Goal: Information Seeking & Learning: Learn about a topic

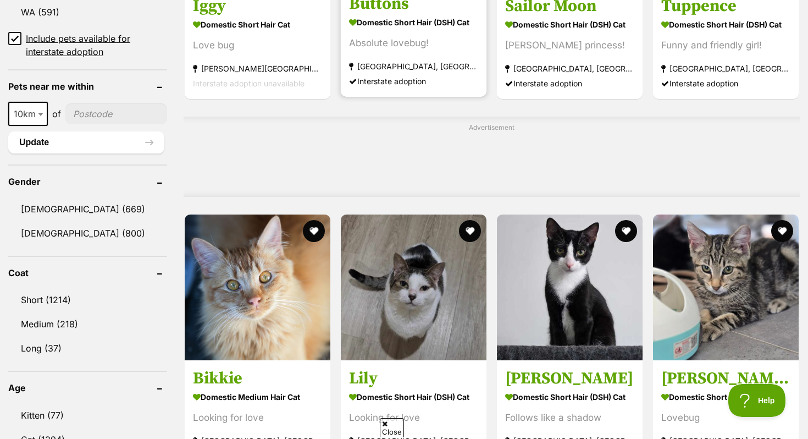
scroll to position [797, 0]
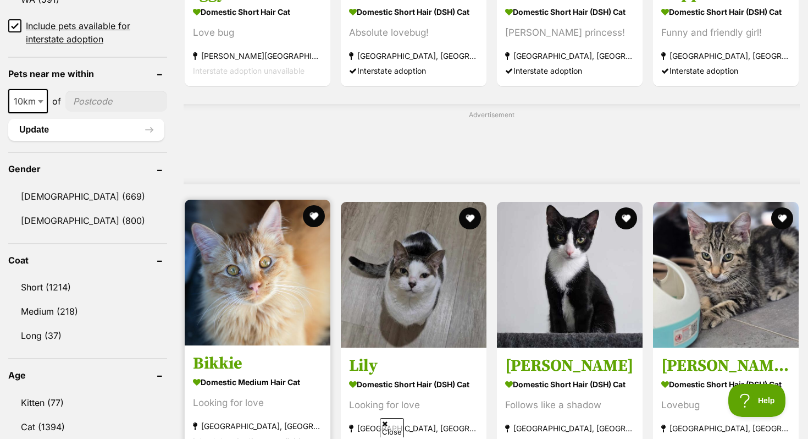
click at [232, 329] on img at bounding box center [258, 272] width 146 height 146
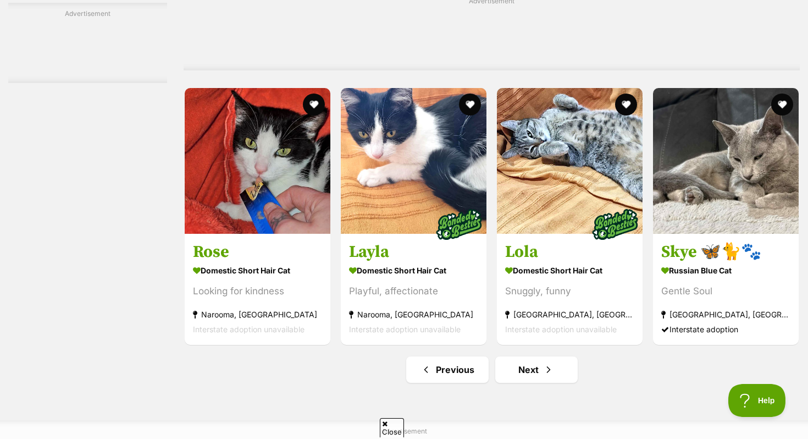
scroll to position [4971, 0]
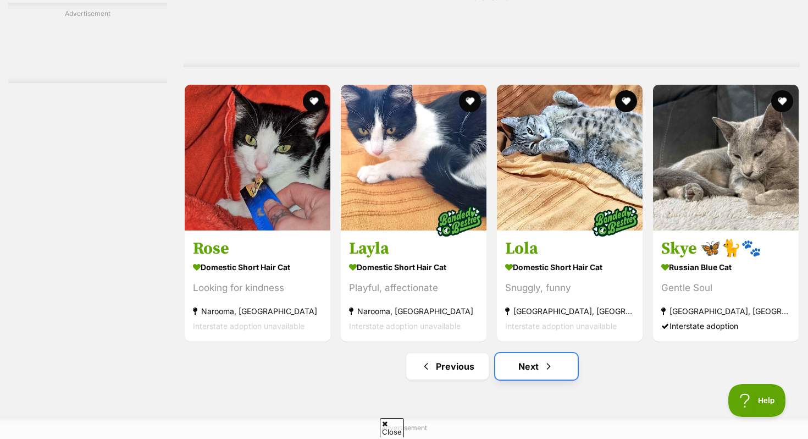
click at [507, 378] on link "Next" at bounding box center [536, 366] width 82 height 26
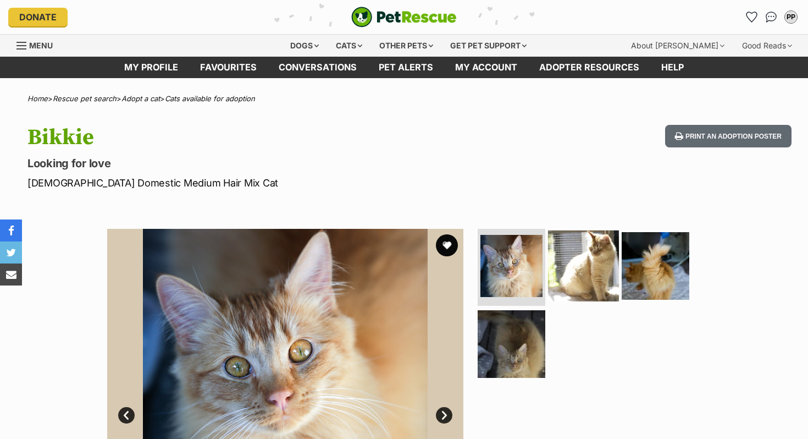
click at [593, 273] on img at bounding box center [583, 265] width 71 height 71
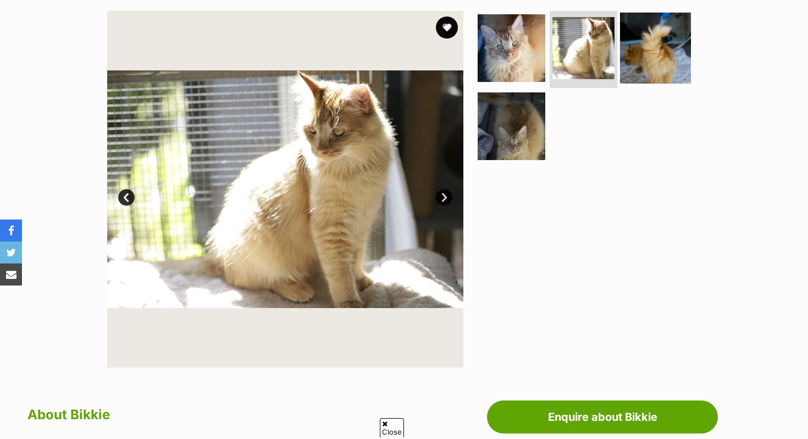
click at [650, 43] on img at bounding box center [655, 48] width 71 height 71
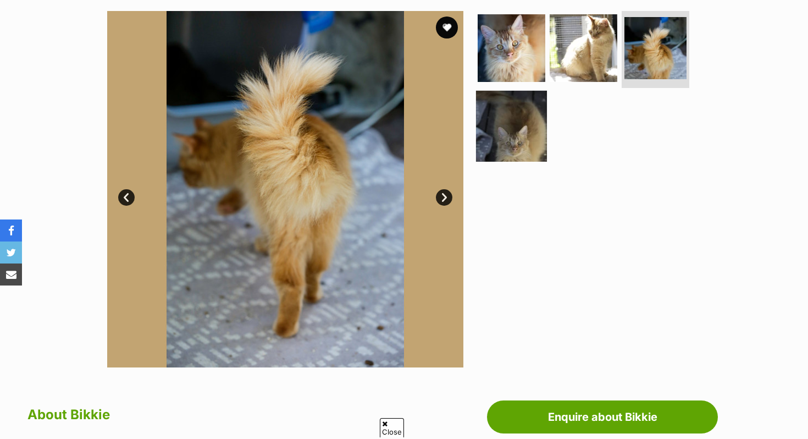
click at [503, 120] on img at bounding box center [511, 125] width 71 height 71
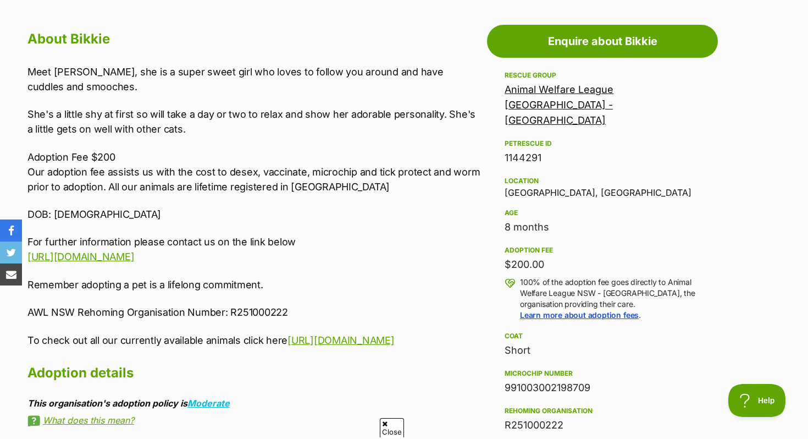
scroll to position [600, 0]
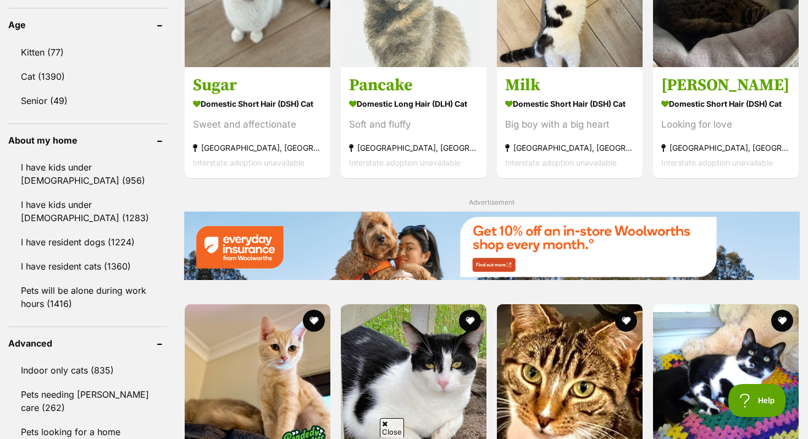
scroll to position [1481, 0]
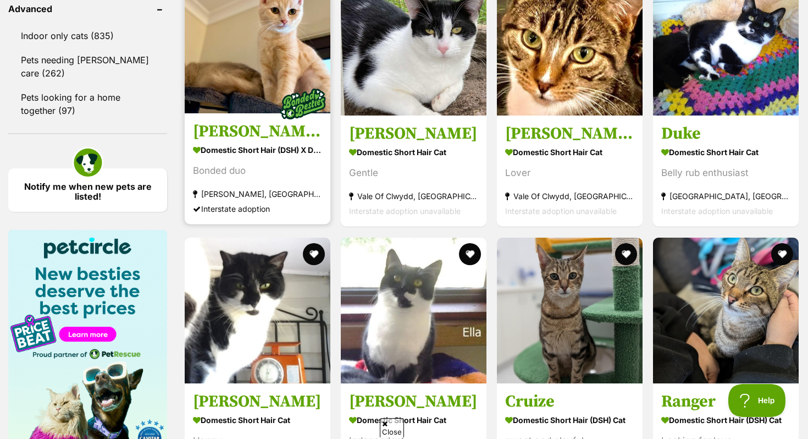
click at [240, 174] on div "Bonded duo" at bounding box center [257, 171] width 129 height 15
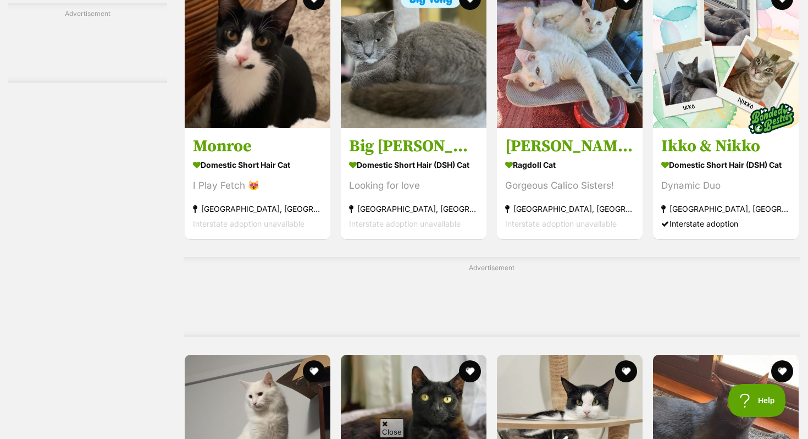
scroll to position [4099, 0]
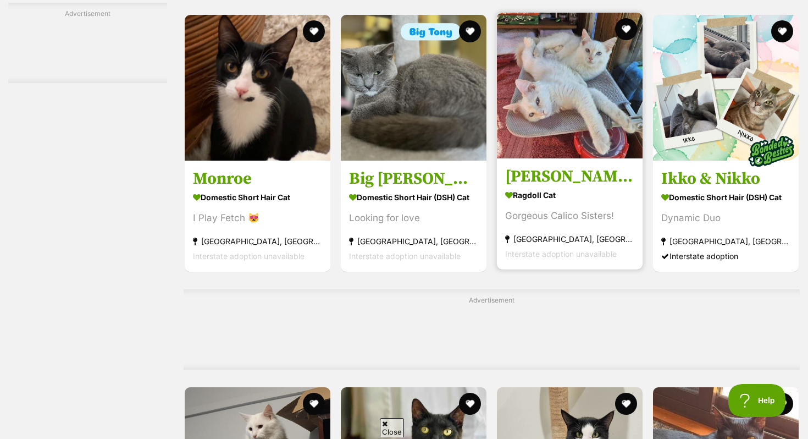
click at [550, 203] on strong "Ragdoll Cat" at bounding box center [569, 195] width 129 height 16
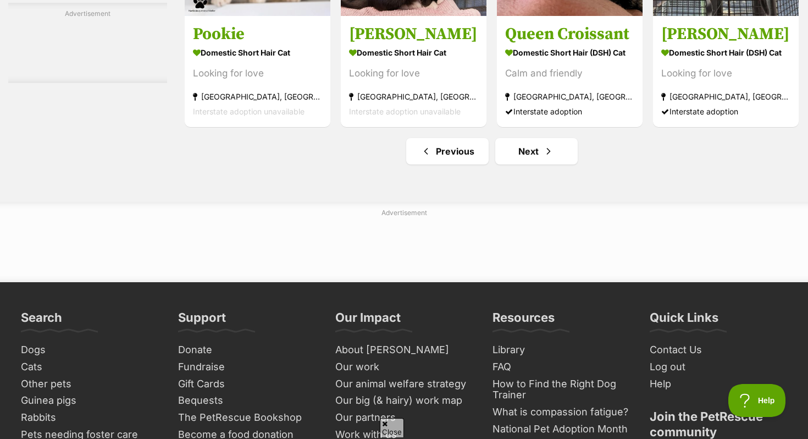
scroll to position [5262, 0]
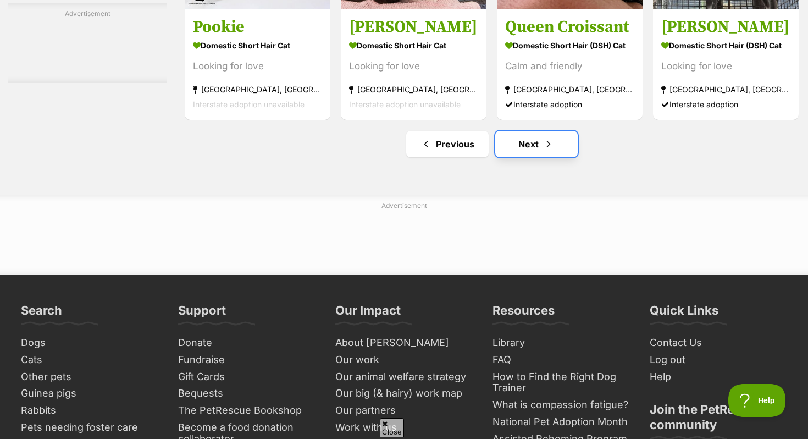
click at [533, 157] on link "Next" at bounding box center [536, 144] width 82 height 26
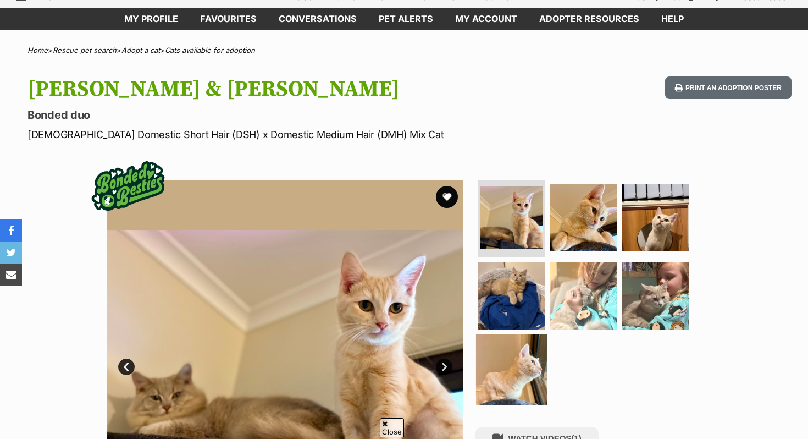
scroll to position [98, 0]
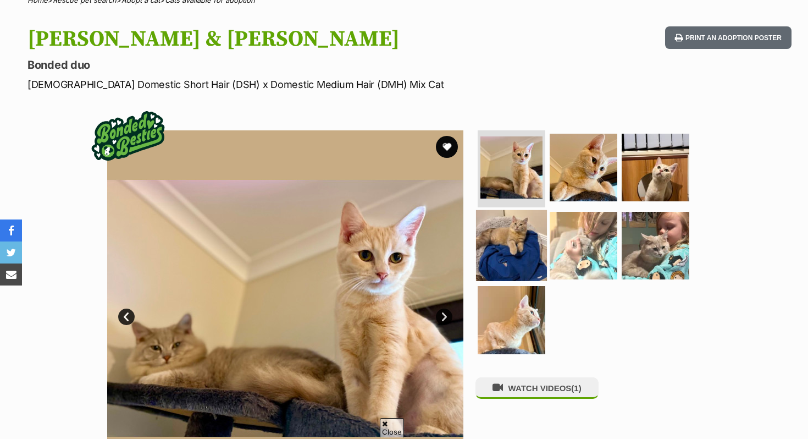
click at [508, 237] on img at bounding box center [511, 244] width 71 height 71
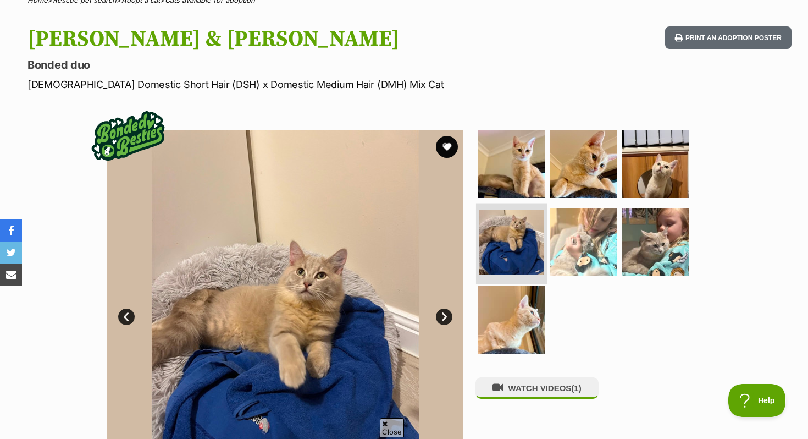
scroll to position [0, 0]
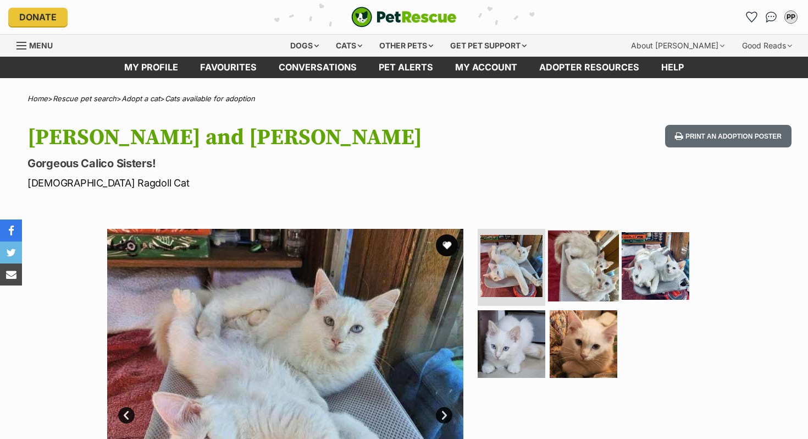
click at [584, 289] on img at bounding box center [583, 265] width 71 height 71
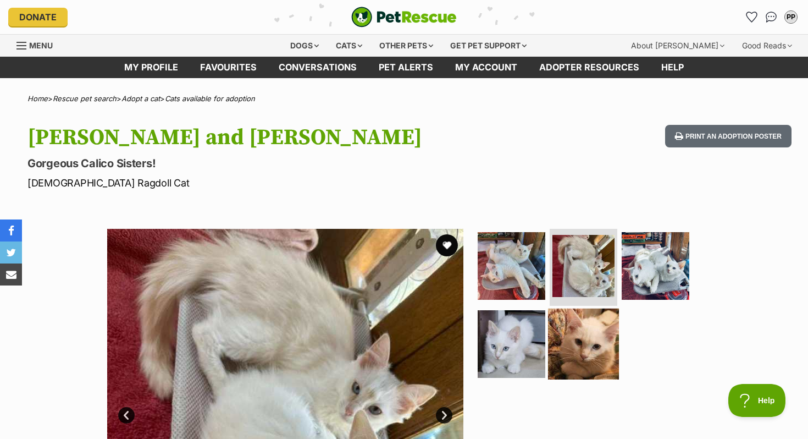
click at [591, 362] on img at bounding box center [583, 343] width 71 height 71
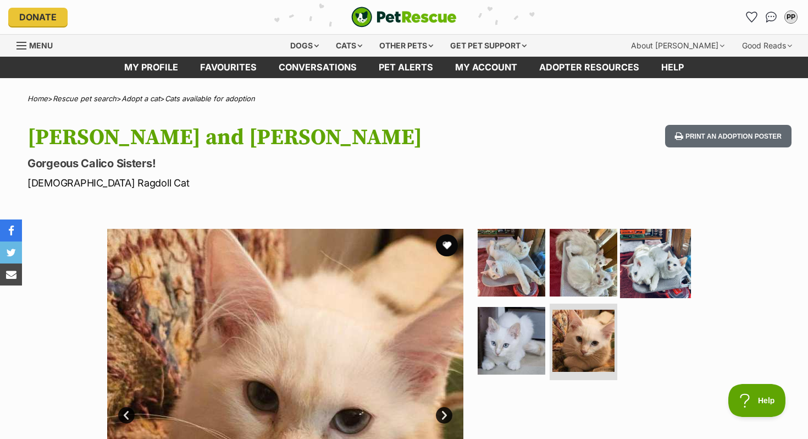
click at [653, 270] on img at bounding box center [655, 262] width 71 height 71
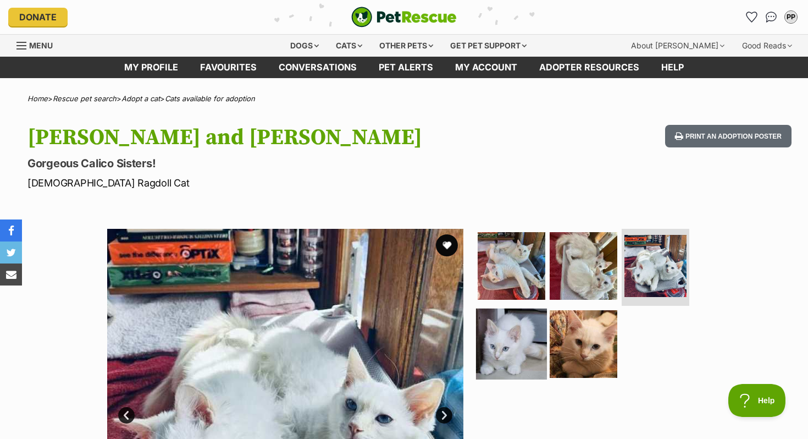
click at [493, 338] on img at bounding box center [511, 343] width 71 height 71
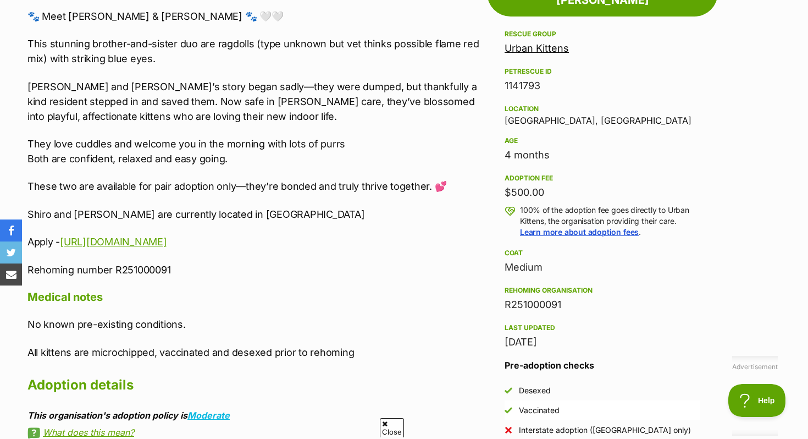
scroll to position [716, 0]
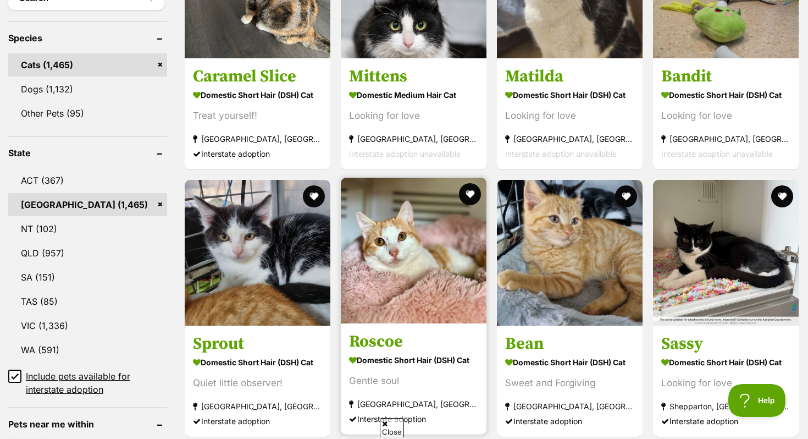
scroll to position [413, 0]
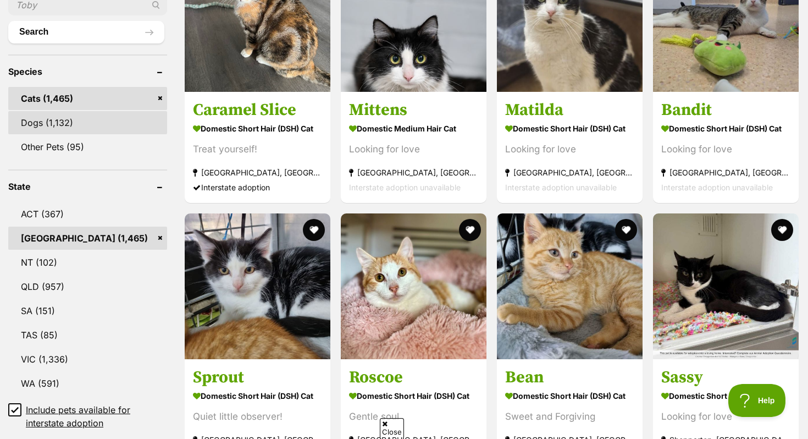
click at [107, 129] on link "Dogs (1,132)" at bounding box center [87, 122] width 159 height 23
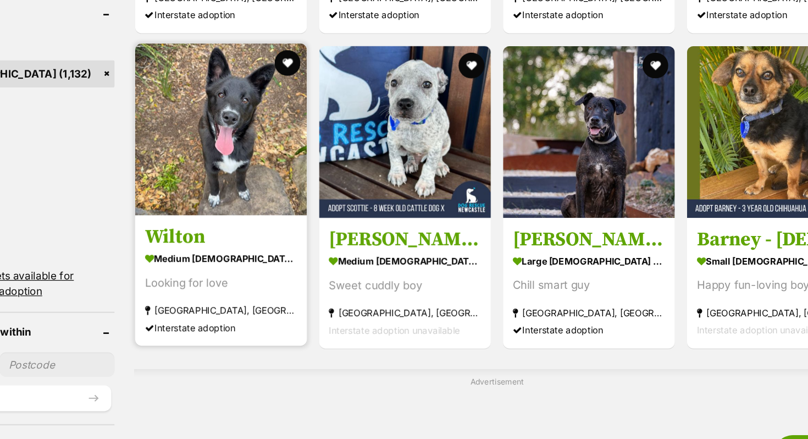
click at [232, 139] on img at bounding box center [255, 124] width 146 height 146
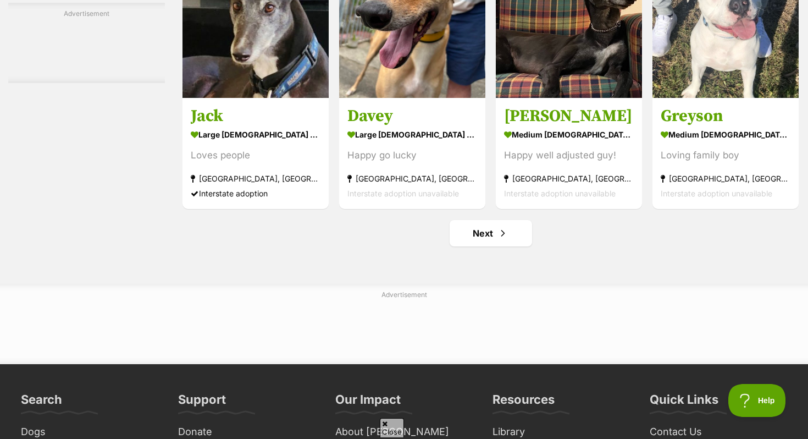
scroll to position [5109, 0]
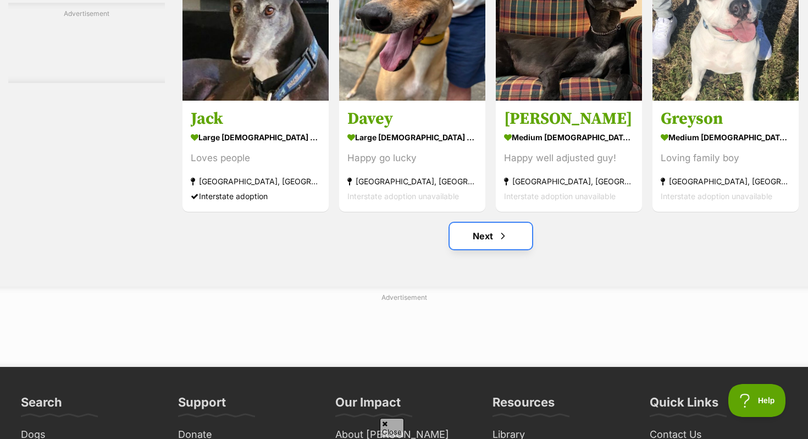
click at [481, 243] on link "Next" at bounding box center [491, 236] width 82 height 26
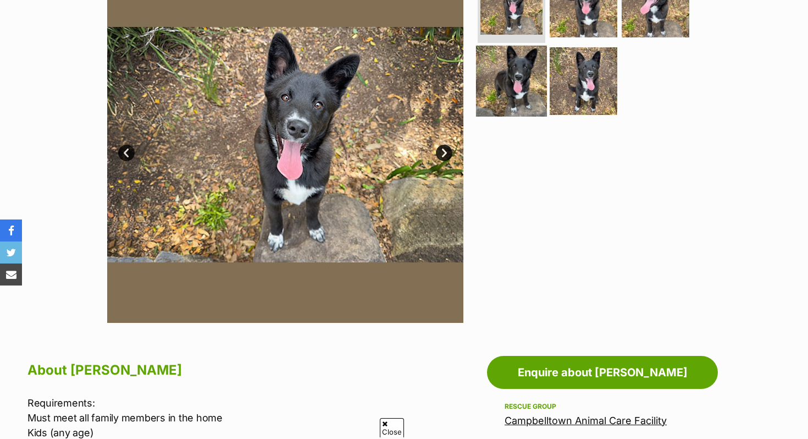
click at [540, 70] on img at bounding box center [511, 81] width 71 height 71
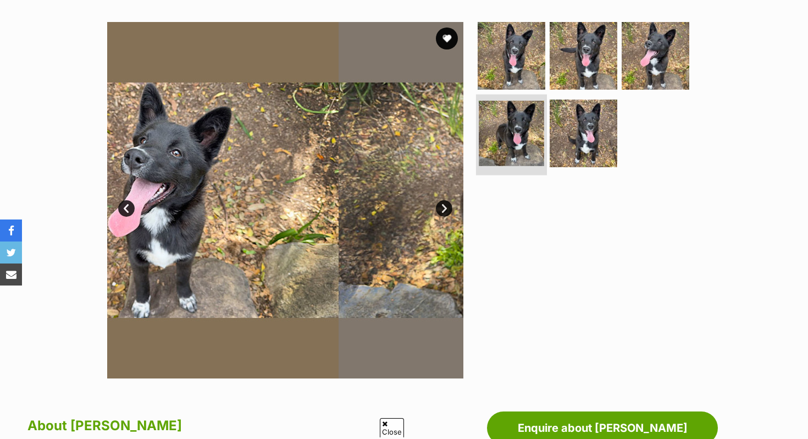
scroll to position [178, 0]
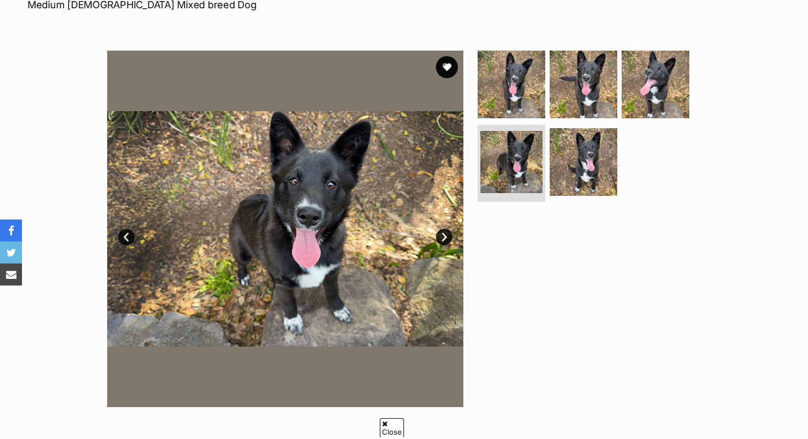
click at [586, 34] on section "Available 4 of 5 images 4 of 5 images 4 of 5 images 4 of 5 images 4 of 5 images…" at bounding box center [404, 220] width 626 height 373
click at [580, 64] on img at bounding box center [583, 83] width 71 height 71
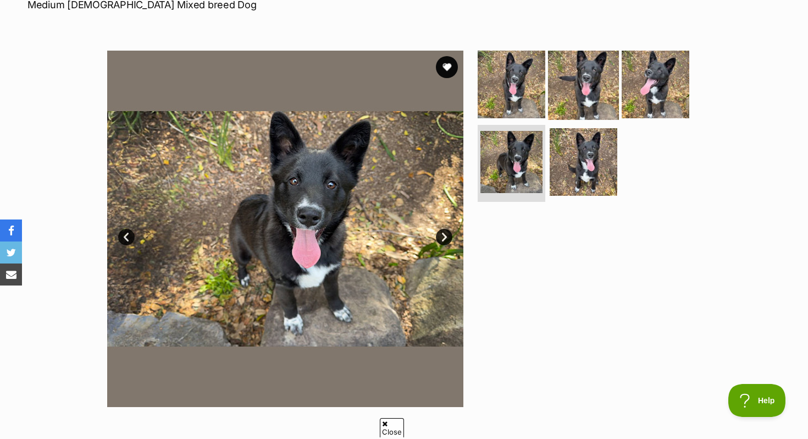
scroll to position [0, 0]
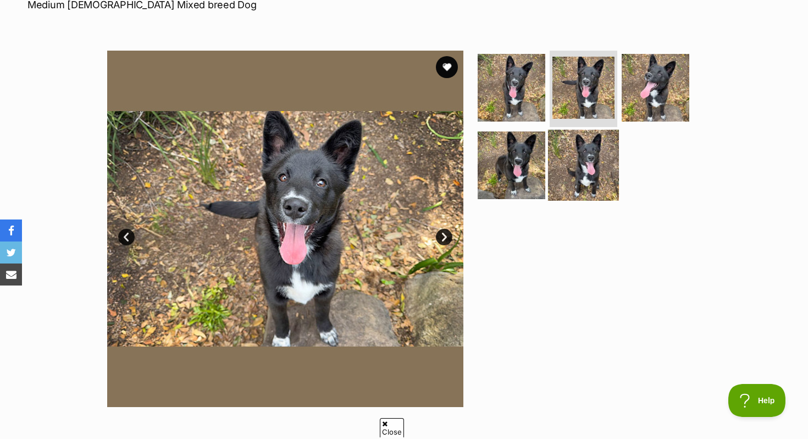
click at [580, 136] on img at bounding box center [583, 165] width 71 height 71
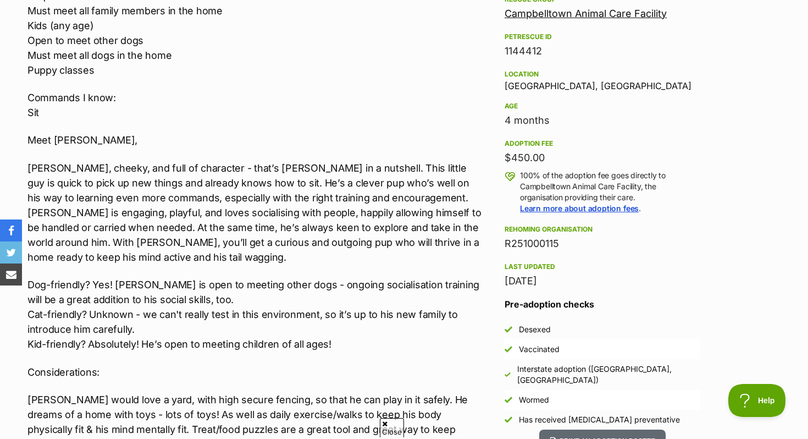
scroll to position [670, 0]
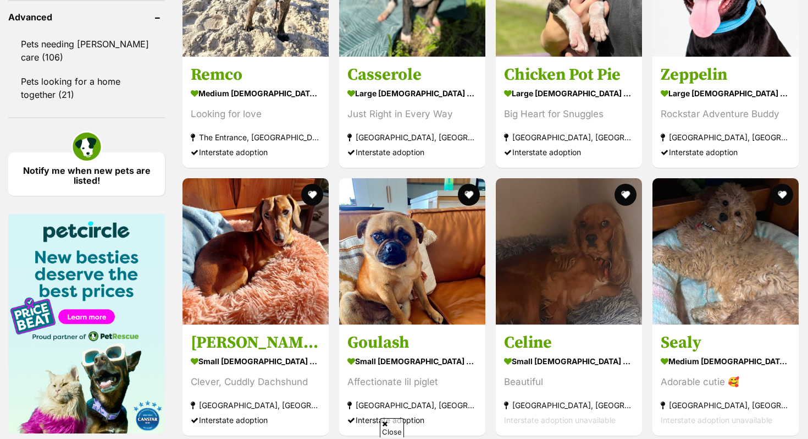
scroll to position [1474, 0]
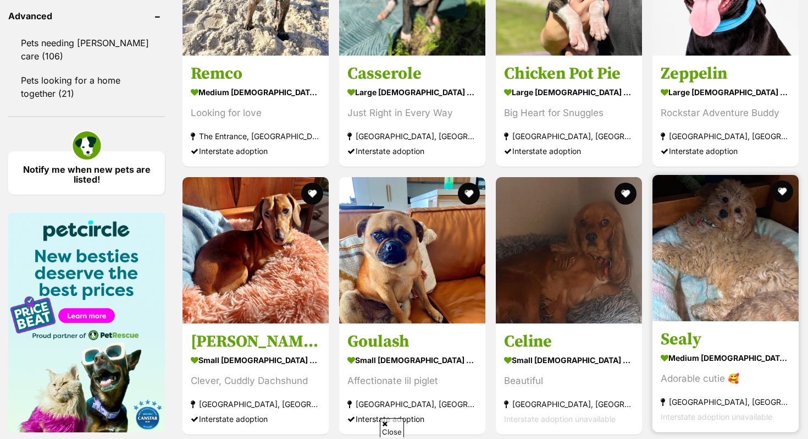
click at [684, 281] on img at bounding box center [725, 248] width 146 height 146
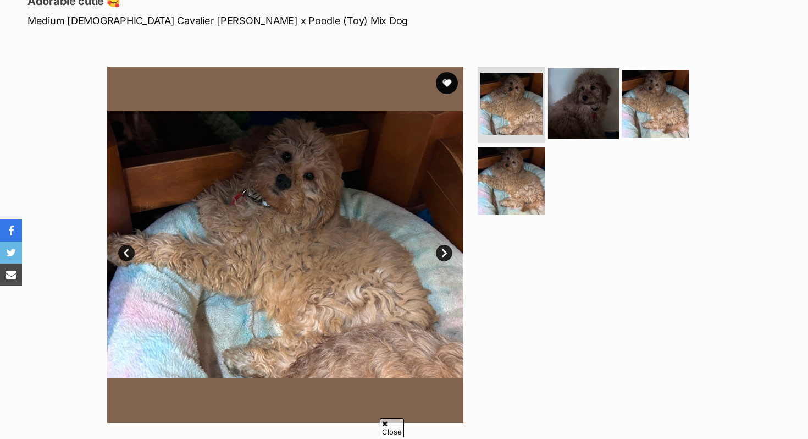
scroll to position [123, 0]
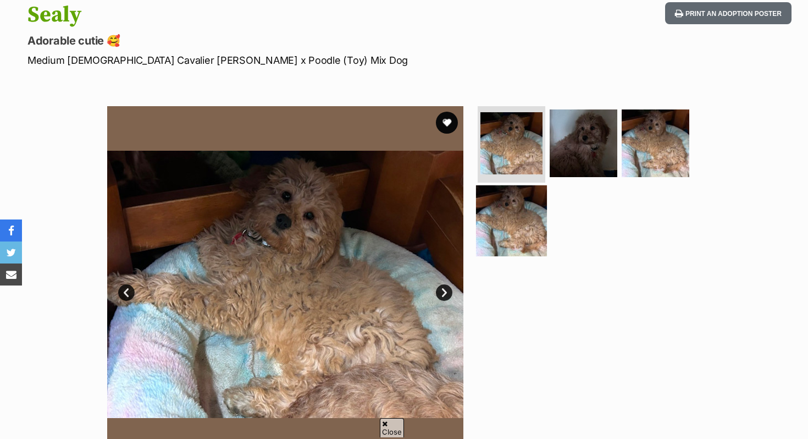
click at [528, 210] on img at bounding box center [511, 220] width 71 height 71
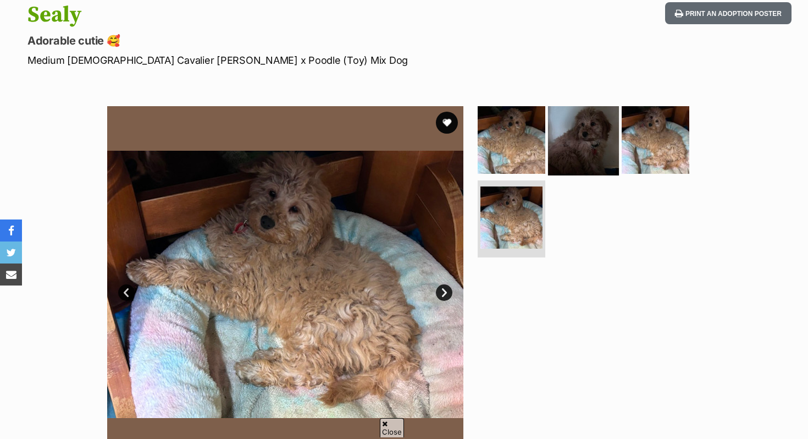
click at [599, 152] on img at bounding box center [583, 139] width 71 height 71
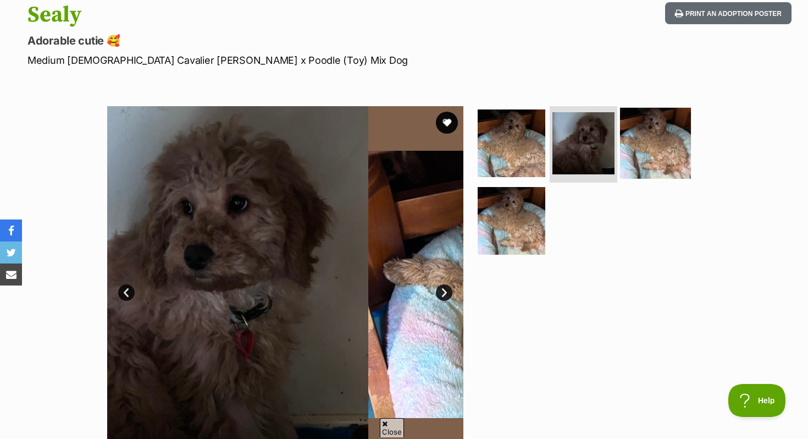
scroll to position [0, 0]
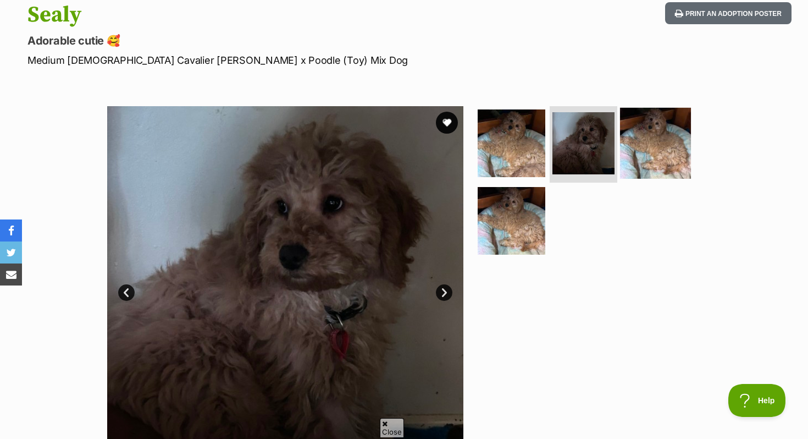
click at [668, 154] on img at bounding box center [655, 142] width 71 height 71
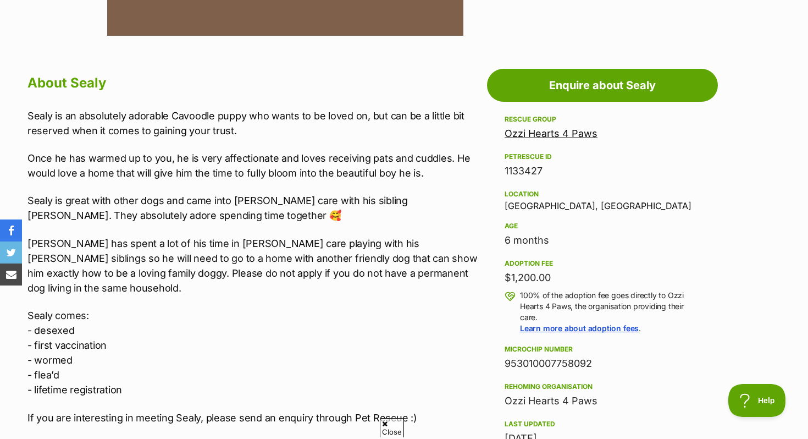
scroll to position [550, 0]
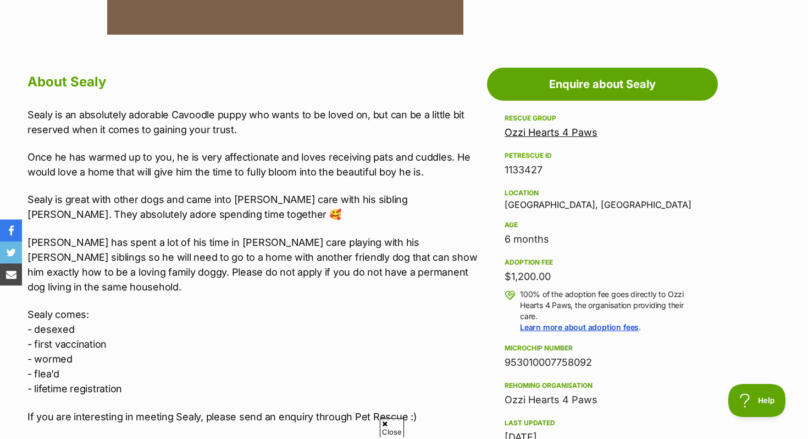
click at [343, 307] on p "Sealy comes: - desexed - first vaccination - wormed - flea’d - lifetime registr…" at bounding box center [254, 351] width 454 height 89
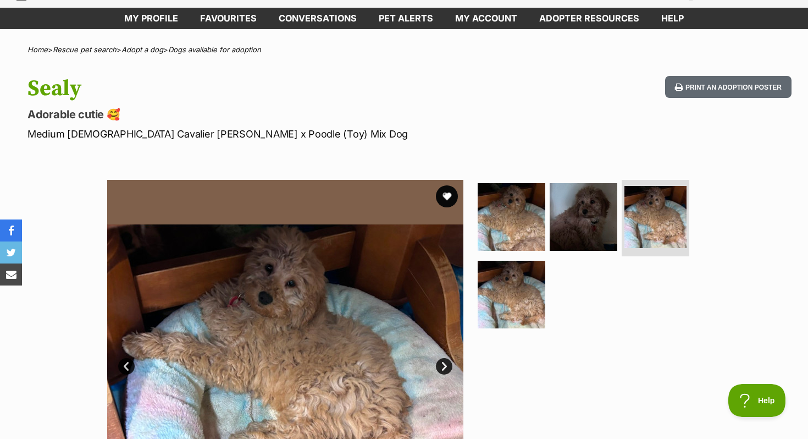
scroll to position [0, 0]
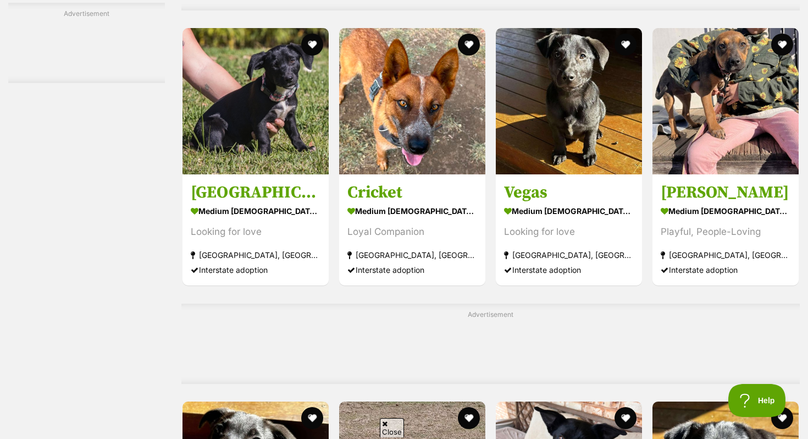
scroll to position [4018, 0]
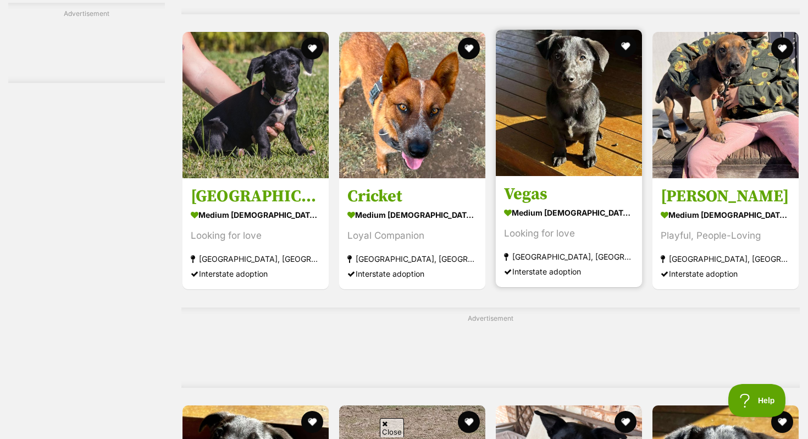
click at [612, 129] on img at bounding box center [569, 103] width 146 height 146
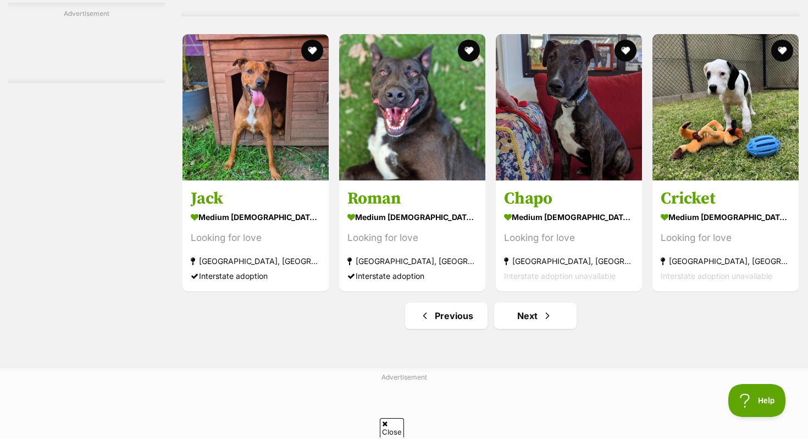
scroll to position [5034, 0]
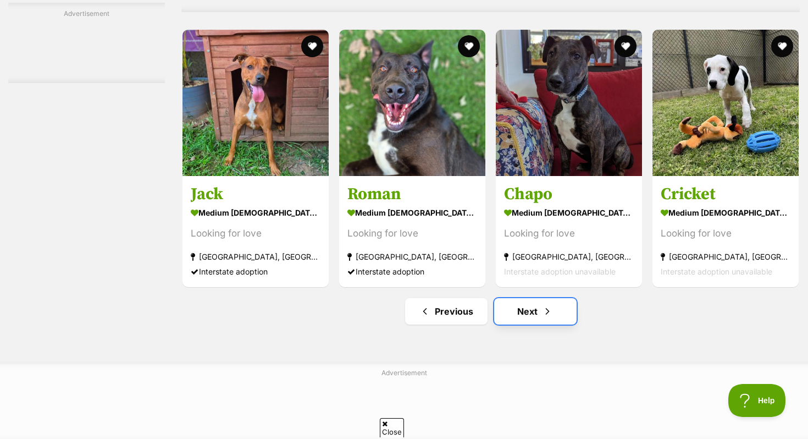
click at [532, 316] on link "Next" at bounding box center [535, 311] width 82 height 26
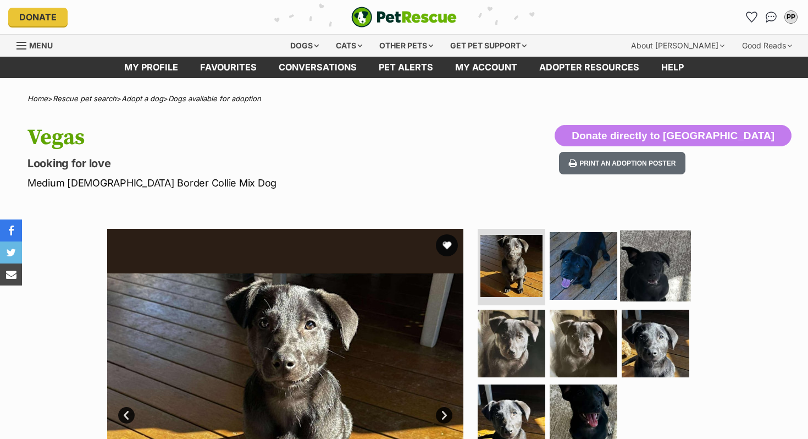
click at [620, 251] on img at bounding box center [655, 265] width 71 height 71
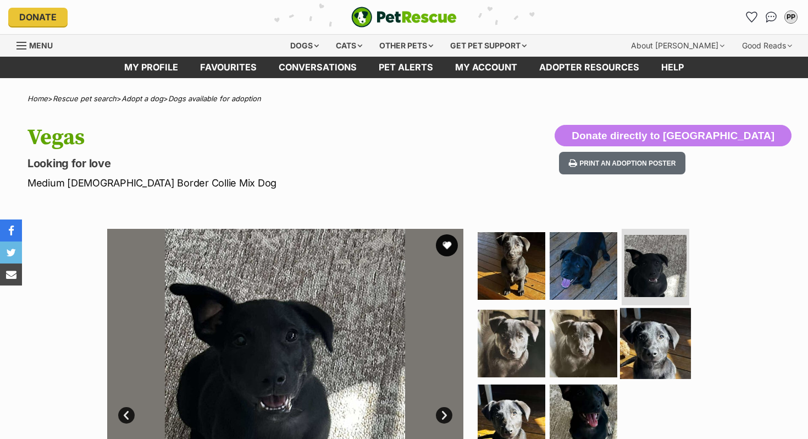
click at [639, 340] on img at bounding box center [655, 343] width 71 height 71
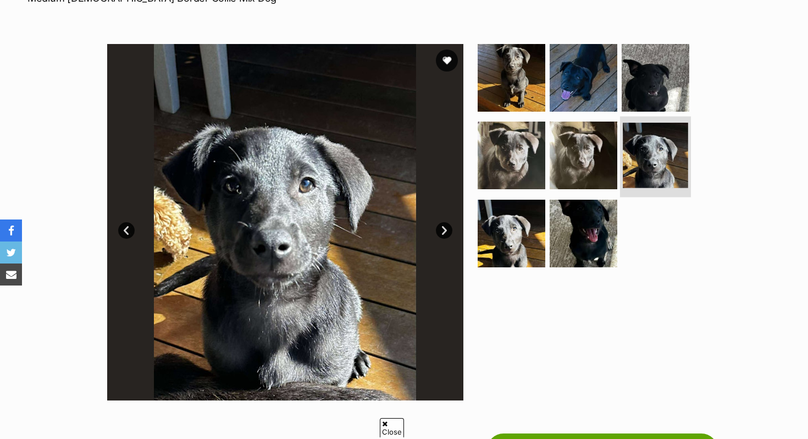
scroll to position [185, 0]
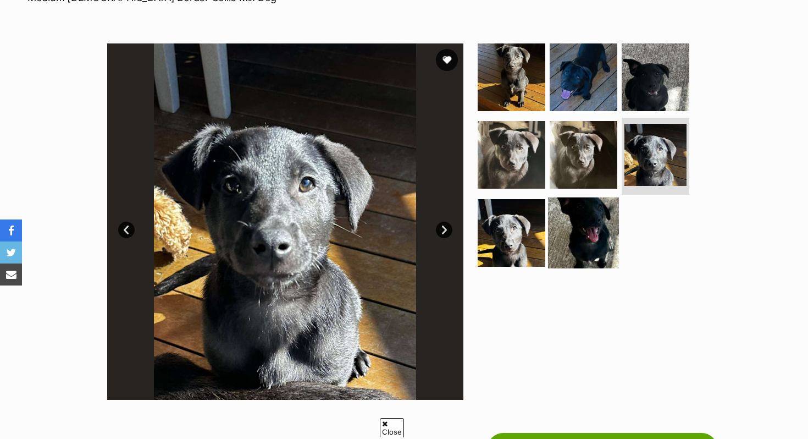
click at [590, 246] on img at bounding box center [583, 232] width 71 height 71
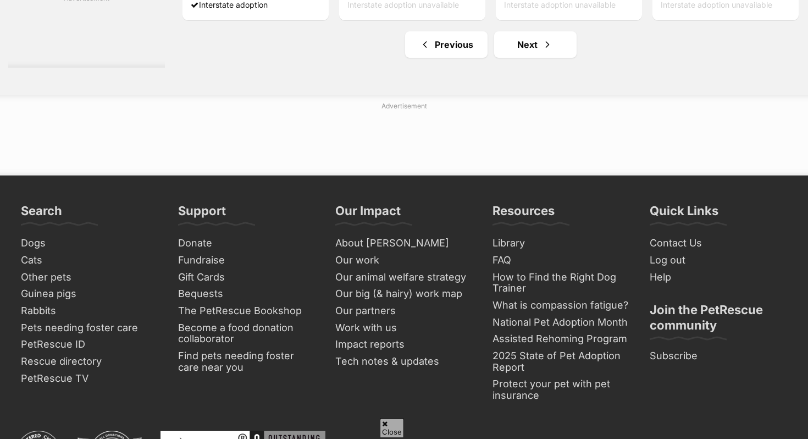
scroll to position [5381, 0]
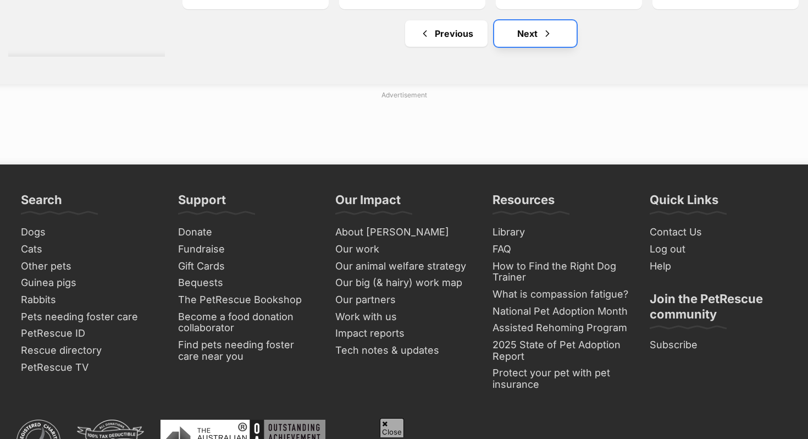
click at [524, 40] on link "Next" at bounding box center [535, 33] width 82 height 26
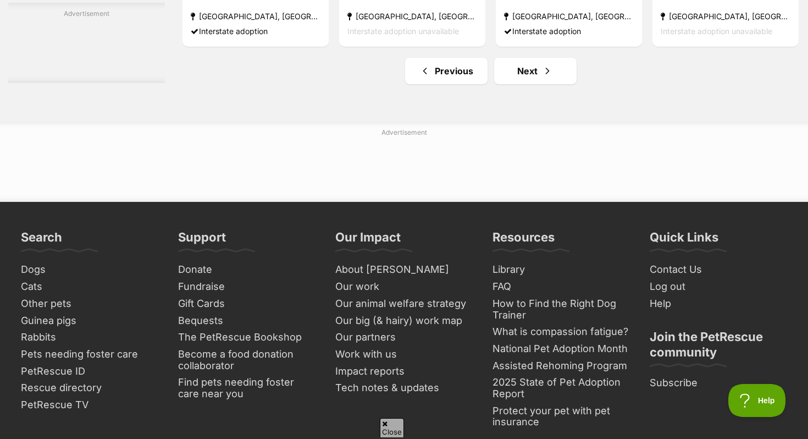
scroll to position [5275, 0]
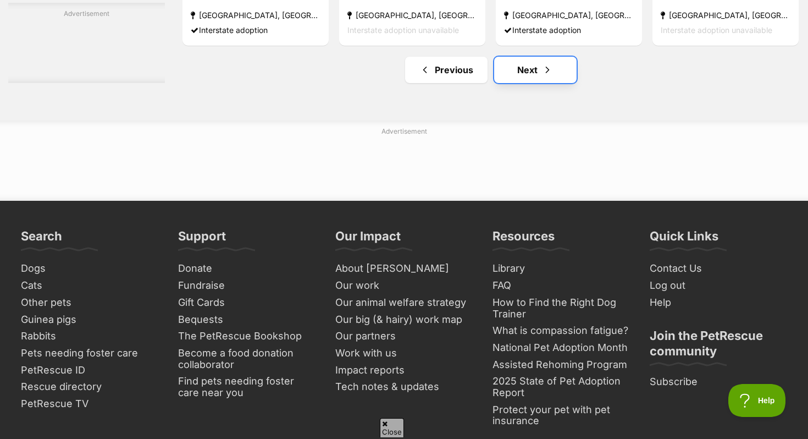
click at [527, 70] on link "Next" at bounding box center [535, 70] width 82 height 26
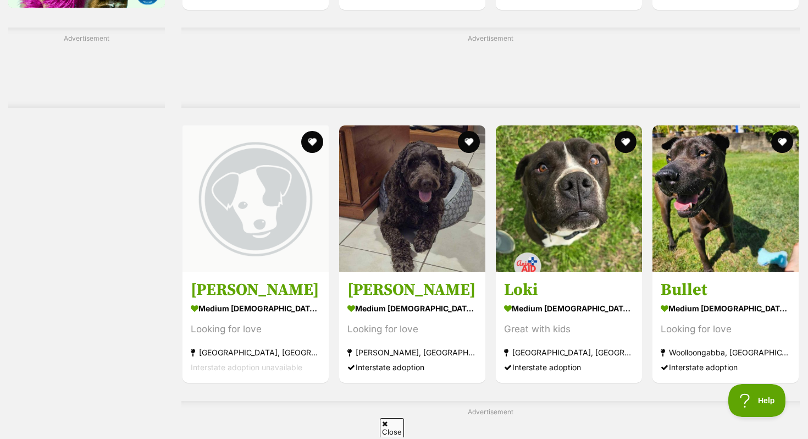
scroll to position [1900, 0]
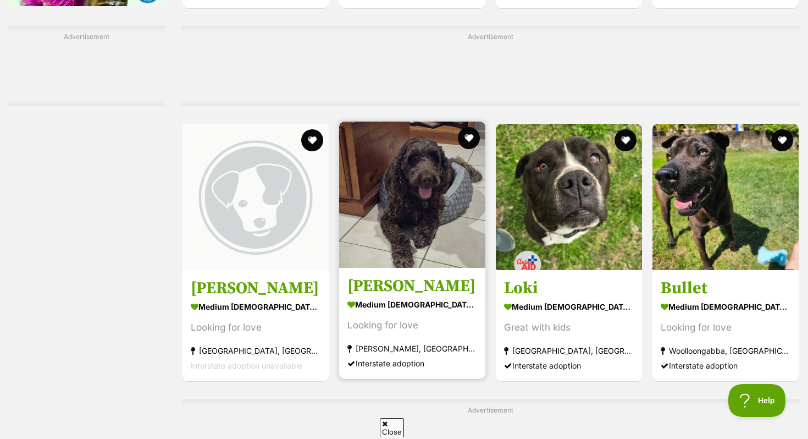
click at [423, 255] on img at bounding box center [412, 194] width 146 height 146
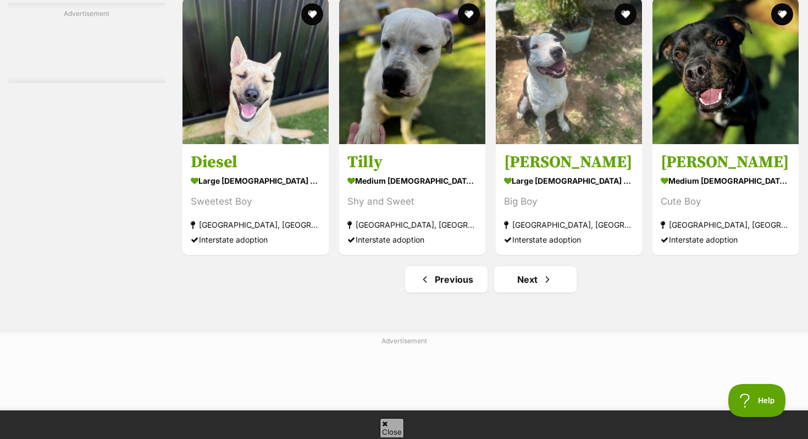
scroll to position [5073, 0]
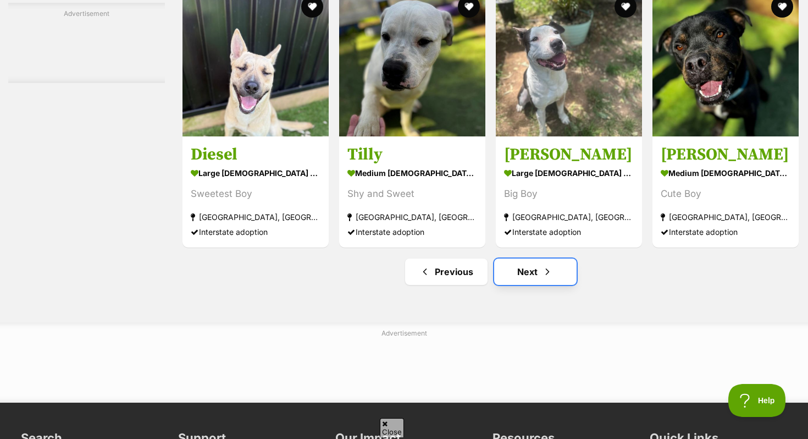
click at [543, 278] on span "Next page" at bounding box center [547, 271] width 11 height 13
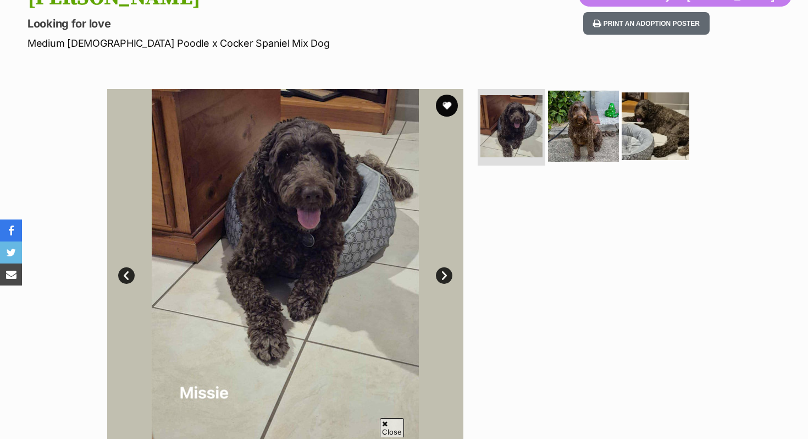
scroll to position [137, 0]
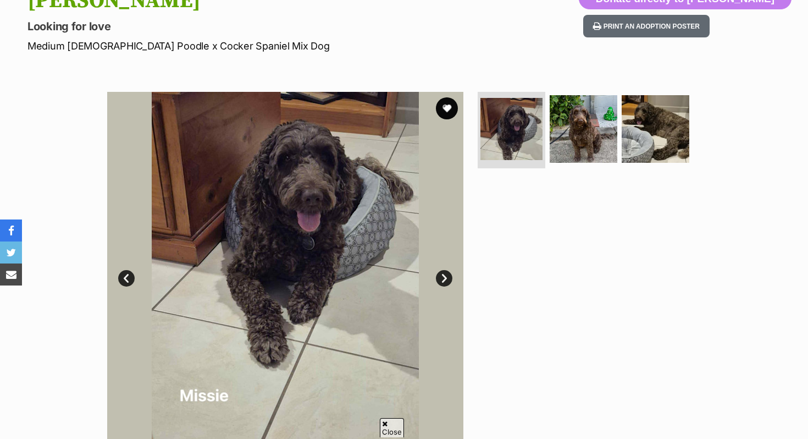
click at [598, 165] on ul at bounding box center [587, 132] width 225 height 81
click at [598, 142] on img at bounding box center [583, 128] width 71 height 71
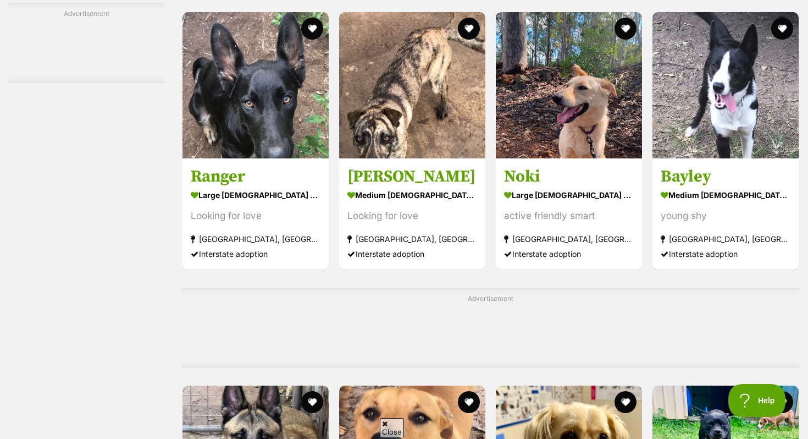
scroll to position [2082, 0]
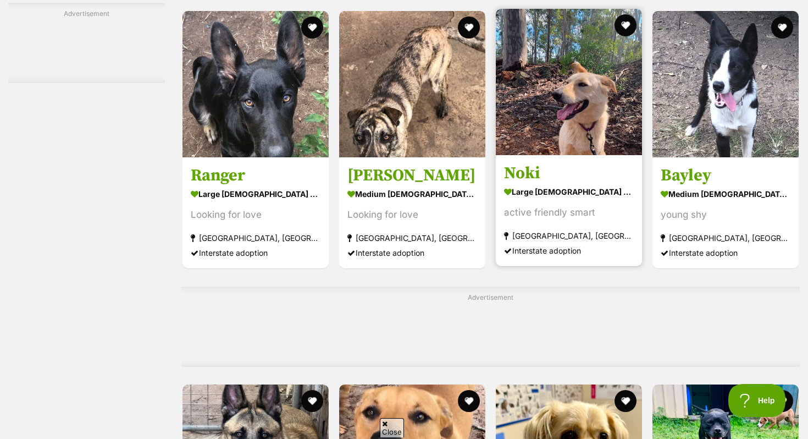
click at [547, 120] on img at bounding box center [569, 82] width 146 height 146
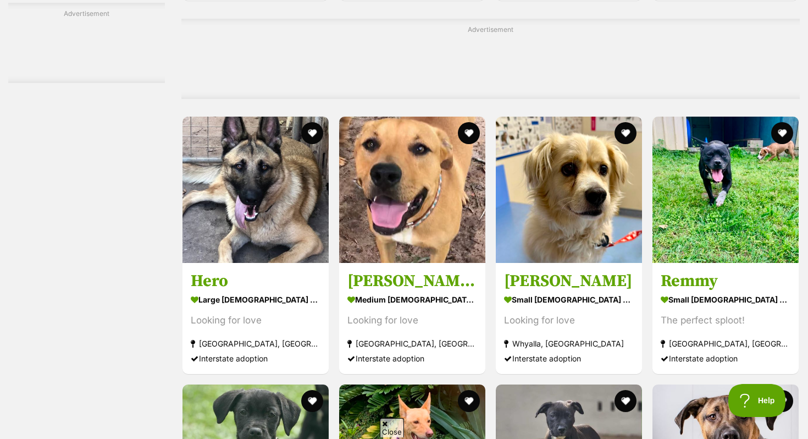
scroll to position [2353, 0]
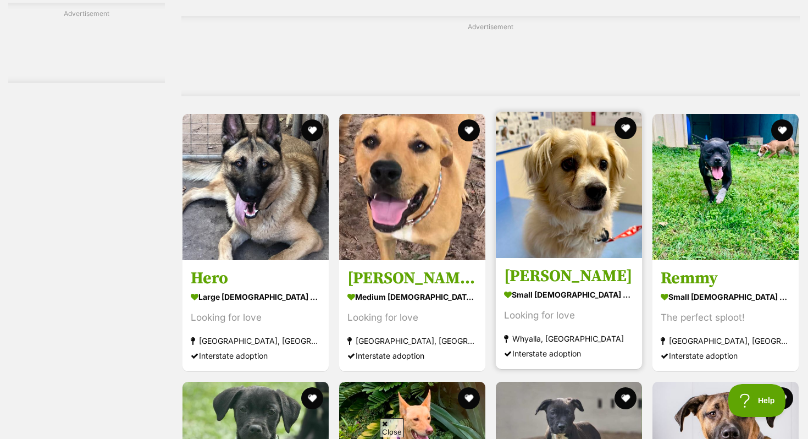
click at [556, 240] on img at bounding box center [569, 185] width 146 height 146
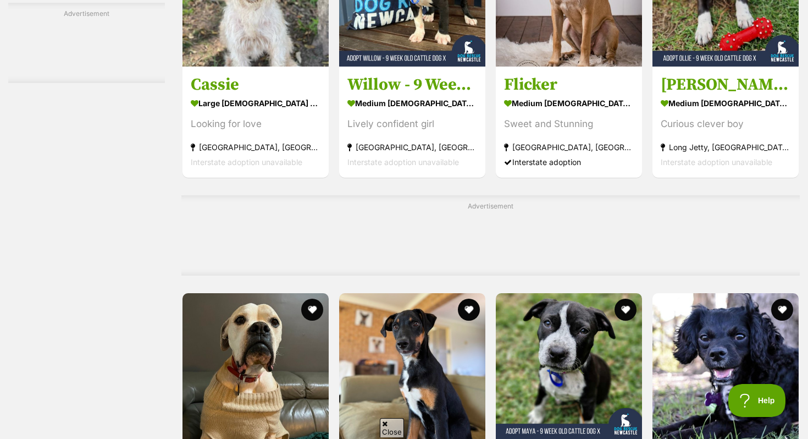
scroll to position [3189, 0]
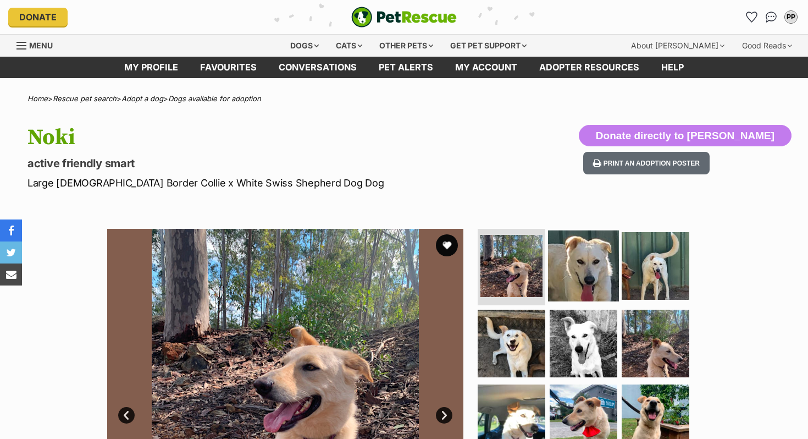
click at [571, 291] on img at bounding box center [583, 265] width 71 height 71
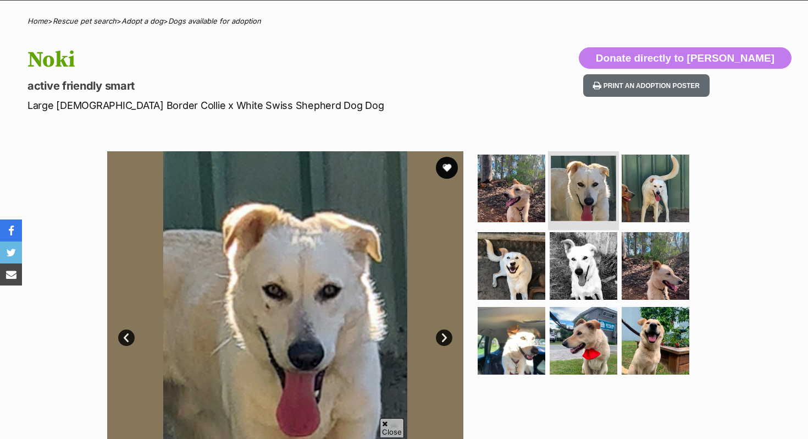
scroll to position [55, 0]
